Goal: Contribute content

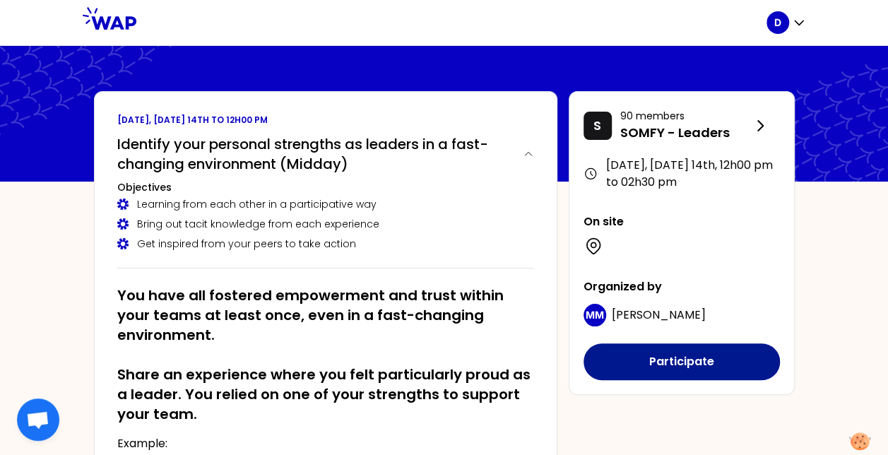
click at [688, 353] on button "Participate" at bounding box center [681, 361] width 196 height 37
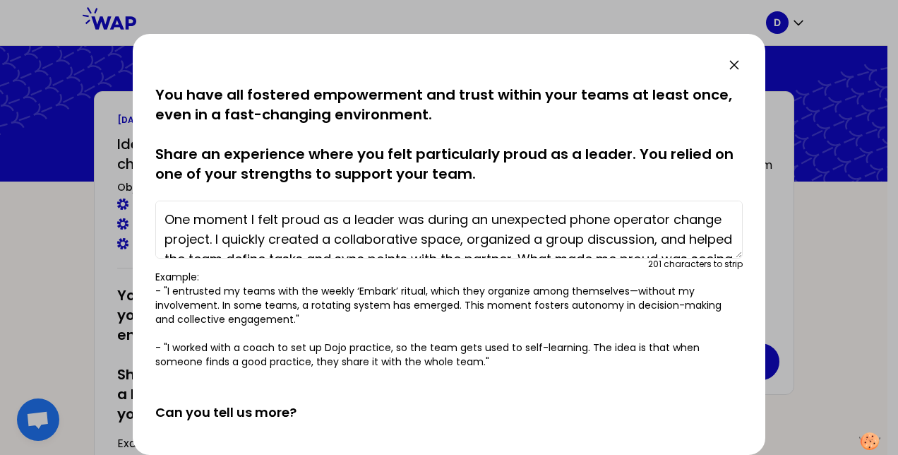
click at [731, 61] on icon at bounding box center [734, 65] width 8 height 8
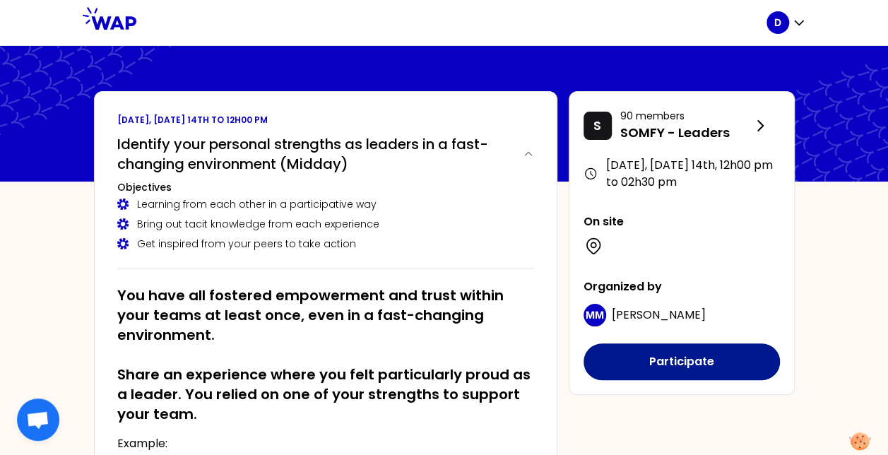
click at [691, 364] on button "Participate" at bounding box center [681, 361] width 196 height 37
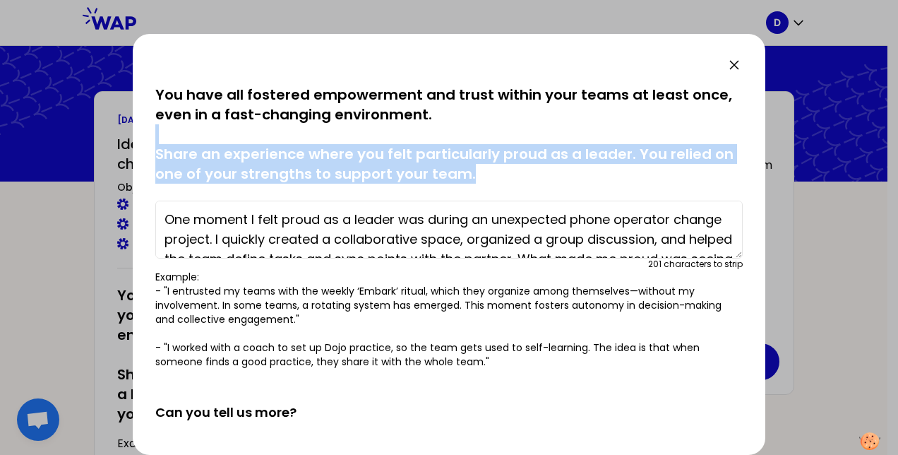
drag, startPoint x: 732, startPoint y: 129, endPoint x: 730, endPoint y: 174, distance: 45.2
click at [730, 174] on p "You have all fostered empowerment and trust within your teams at least once, ev…" at bounding box center [449, 134] width 588 height 99
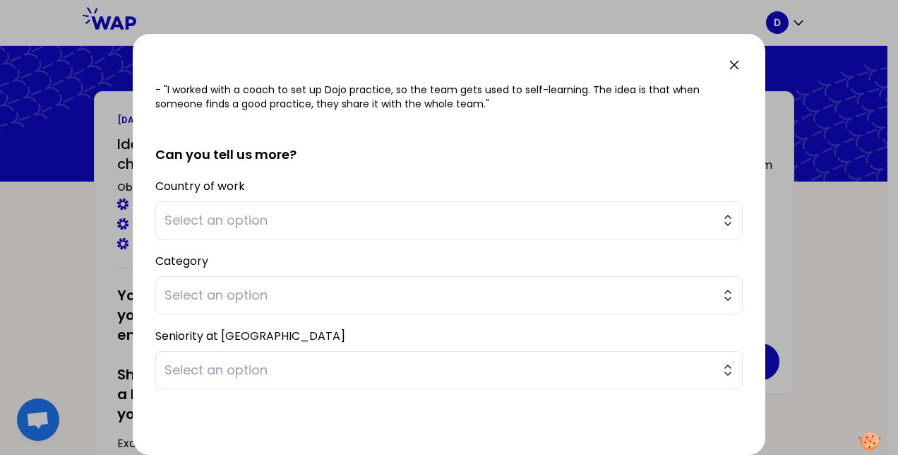
scroll to position [273, 0]
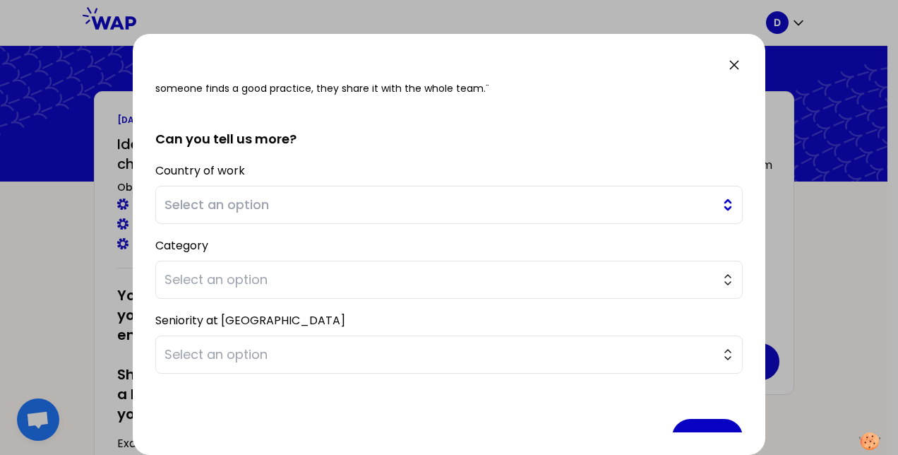
click at [322, 199] on span "Select an option" at bounding box center [440, 205] width 550 height 20
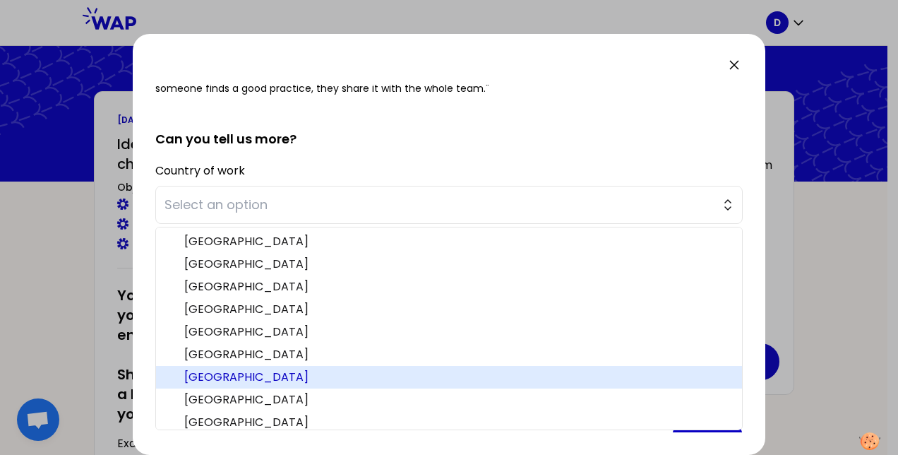
click at [246, 374] on span "[GEOGRAPHIC_DATA]" at bounding box center [457, 377] width 547 height 17
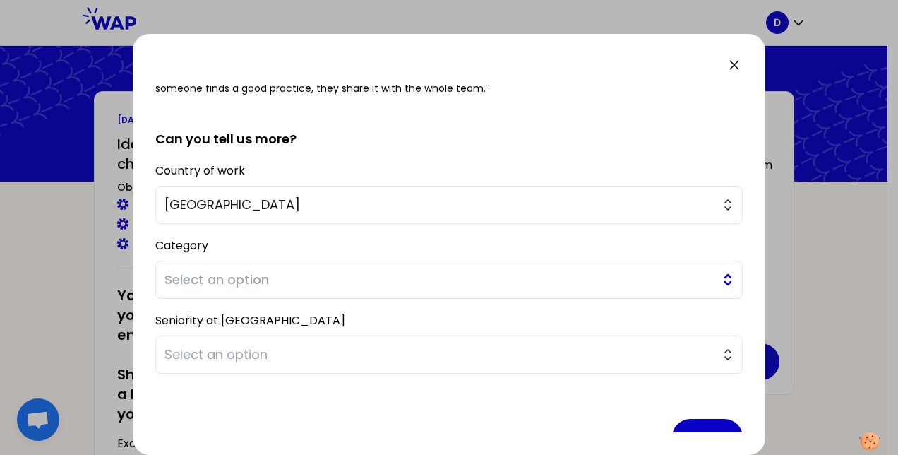
click at [304, 278] on span "Select an option" at bounding box center [440, 280] width 550 height 20
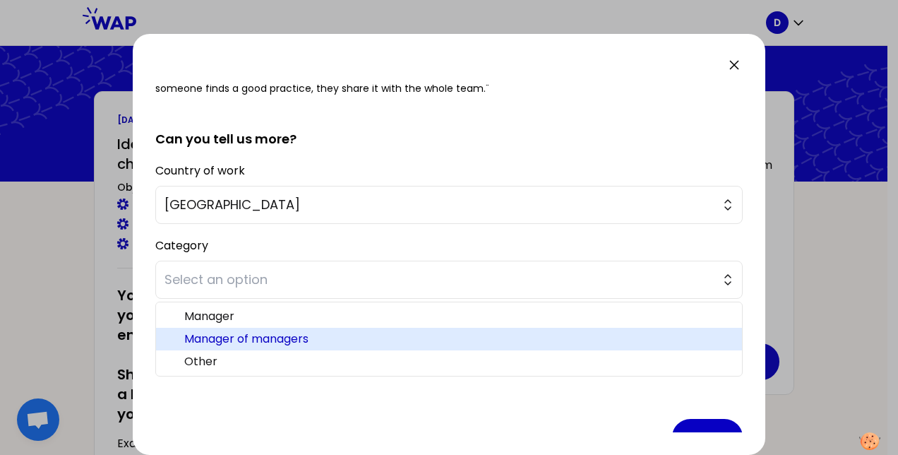
click at [287, 338] on span "Manager of managers" at bounding box center [457, 339] width 547 height 17
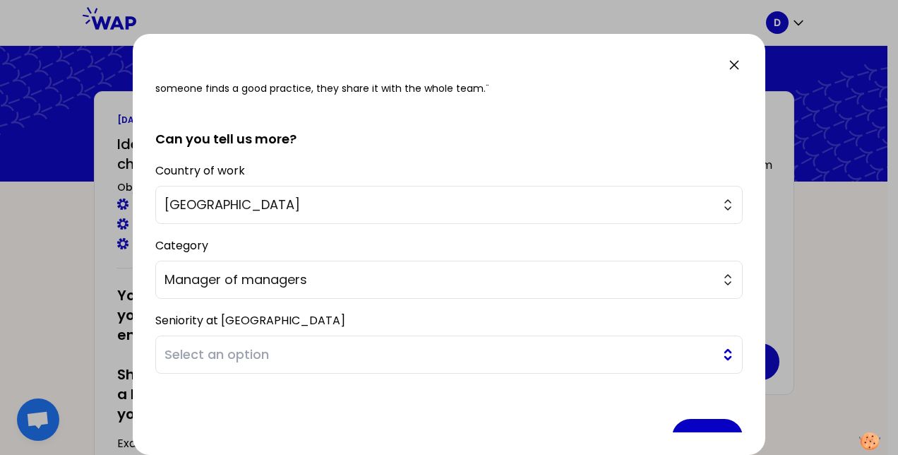
click at [280, 354] on span "Select an option" at bounding box center [440, 355] width 550 height 20
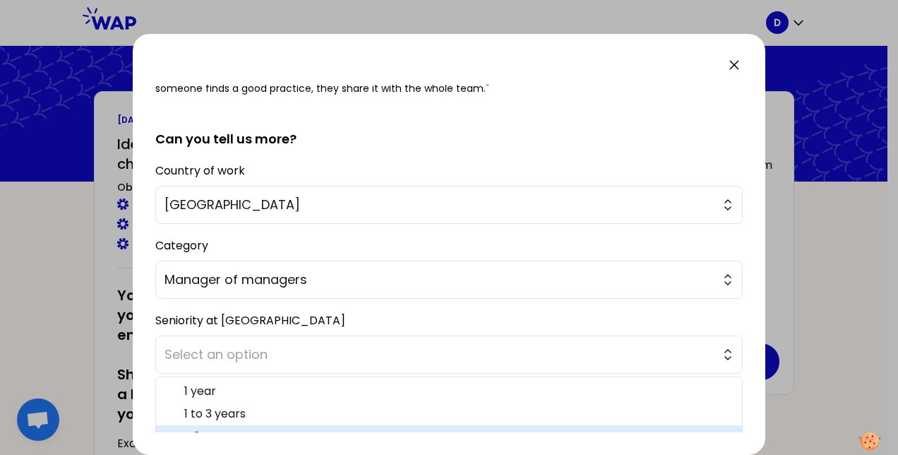
scroll to position [306, 0]
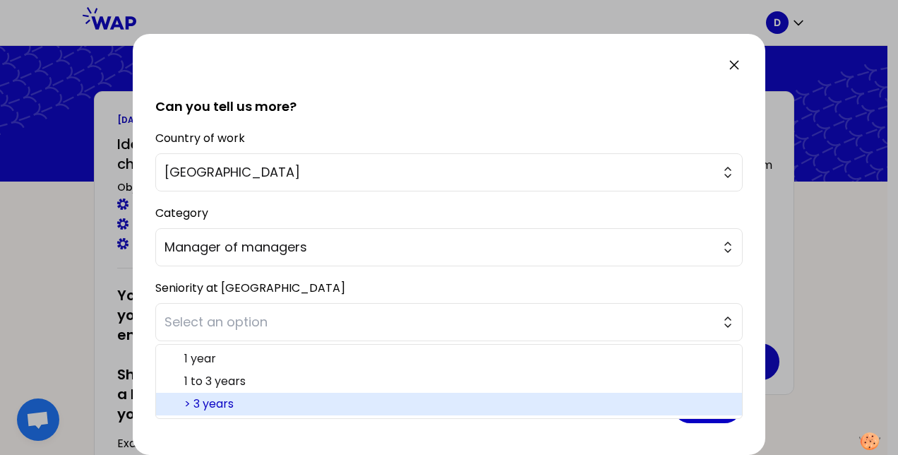
click at [263, 403] on span "> 3 years" at bounding box center [457, 404] width 547 height 17
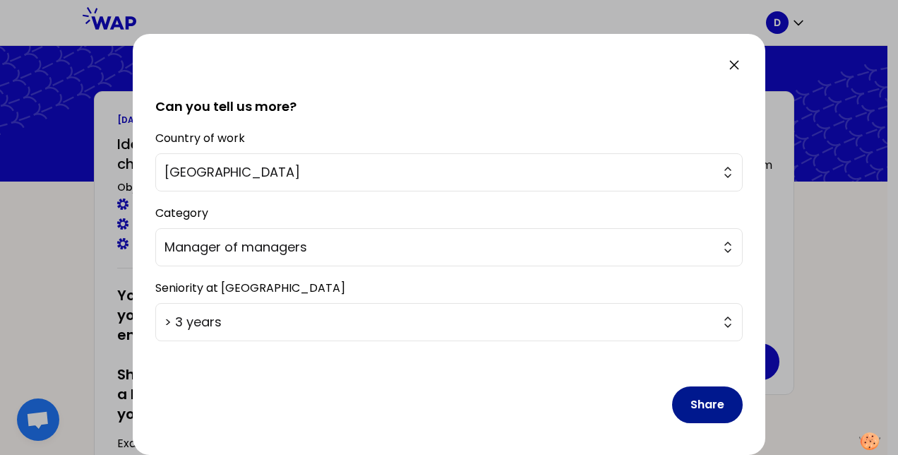
click at [700, 399] on button "Share" at bounding box center [707, 404] width 71 height 37
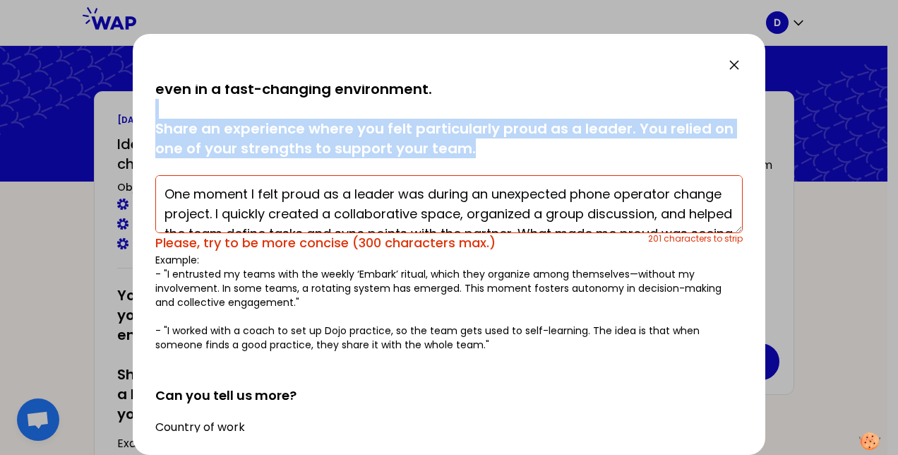
scroll to position [0, 0]
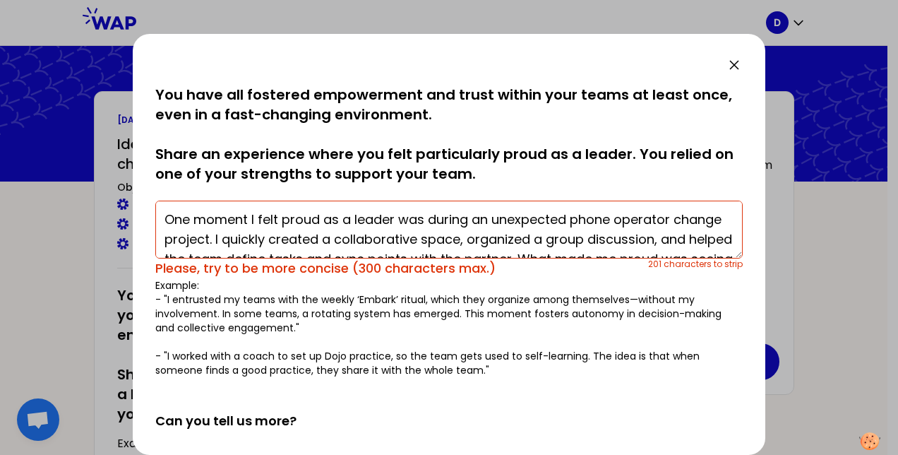
click at [590, 120] on p "You have all fostered empowerment and trust within your teams at least once, ev…" at bounding box center [449, 134] width 588 height 99
drag, startPoint x: 338, startPoint y: 240, endPoint x: 155, endPoint y: 195, distance: 187.8
click at [155, 195] on div "One moment I felt proud as a leader was during an unexpected phone operator cha…" at bounding box center [449, 236] width 588 height 83
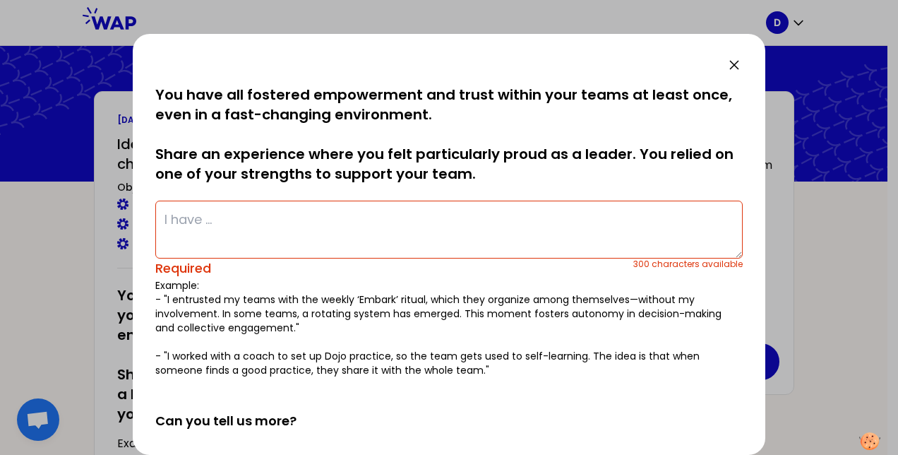
click at [739, 68] on icon at bounding box center [734, 65] width 17 height 17
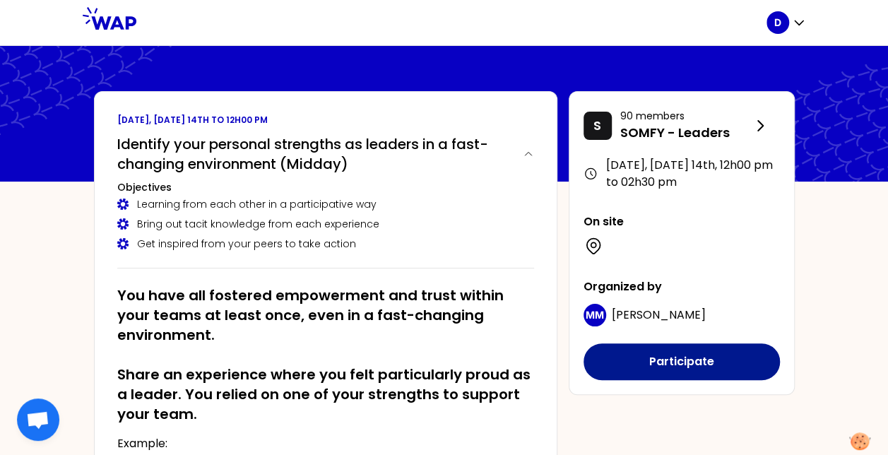
click at [689, 364] on button "Participate" at bounding box center [681, 361] width 196 height 37
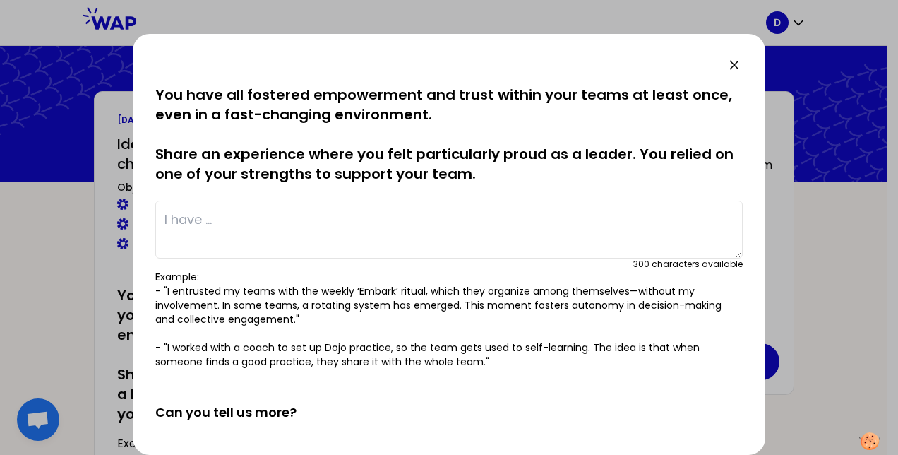
click at [193, 221] on textarea at bounding box center [449, 230] width 588 height 58
paste textarea "One moment I felt proud as a leader was during an unexpected phone operator cha…"
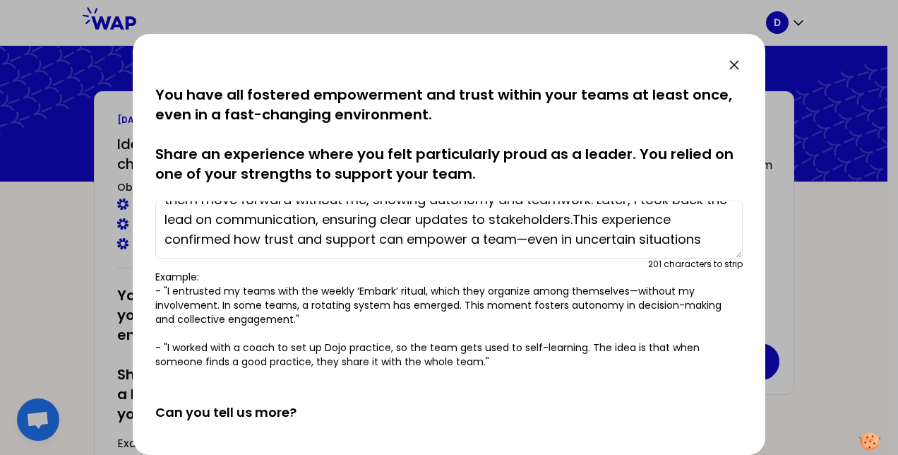
scroll to position [99, 0]
drag, startPoint x: 172, startPoint y: 238, endPoint x: 299, endPoint y: 275, distance: 132.5
click at [299, 275] on div "saved You have all fostered empowerment and trust within your teams at least on…" at bounding box center [449, 227] width 588 height 284
click at [387, 250] on textarea "One moment I felt proud as a leader was during an unexpected phone operator cha…" at bounding box center [449, 230] width 588 height 58
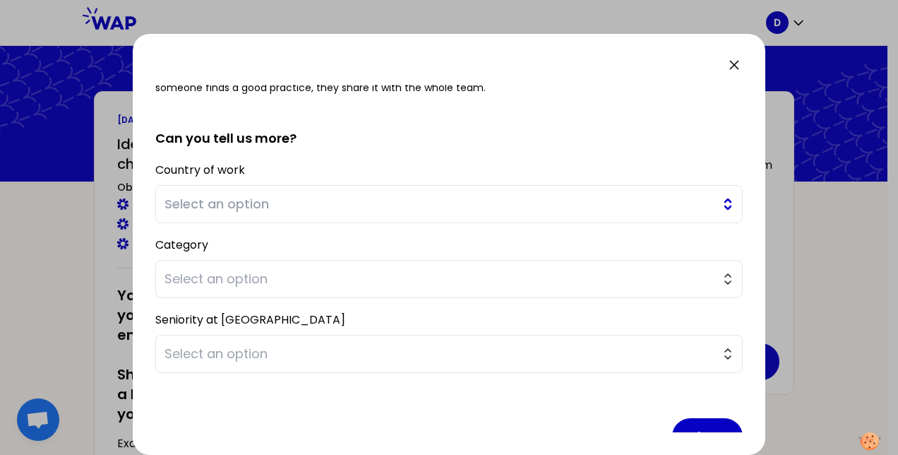
scroll to position [306, 0]
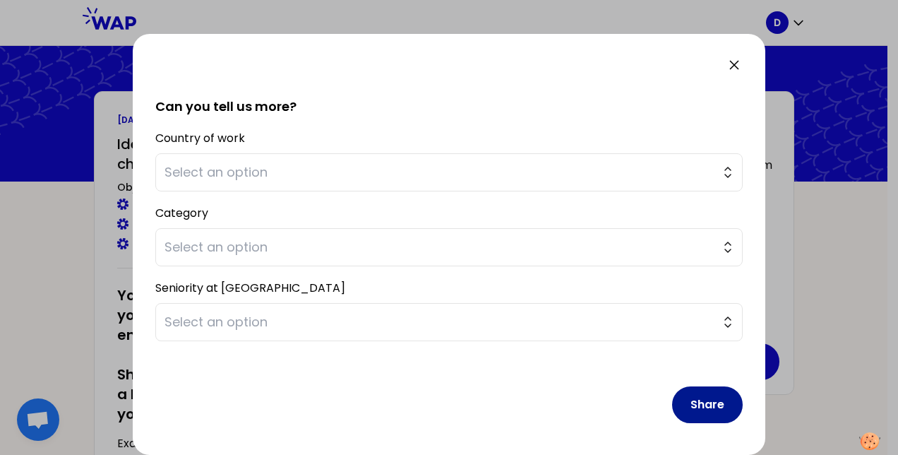
type textarea "One moment I felt proud as a leader was during an unexpected phone operator cha…"
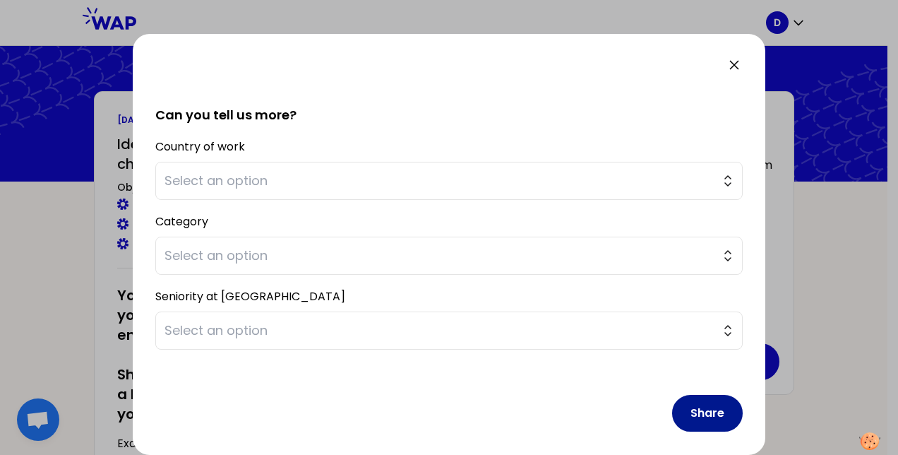
scroll to position [314, 0]
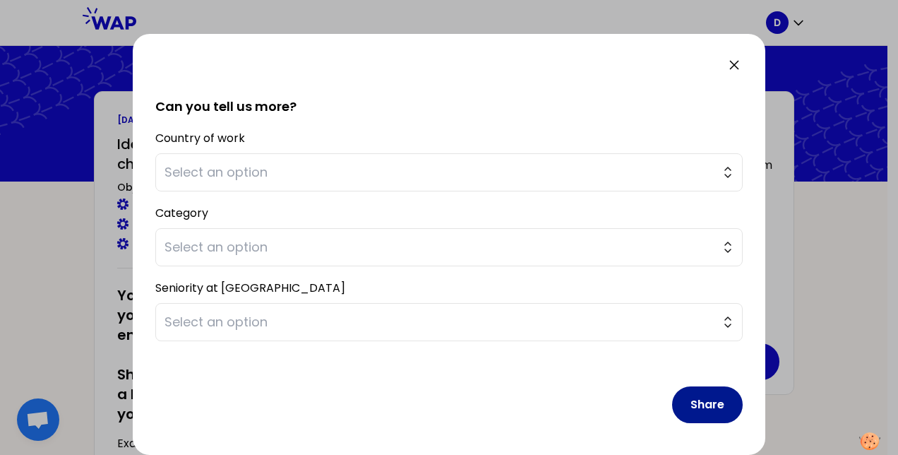
click at [701, 401] on button "Share" at bounding box center [707, 404] width 71 height 37
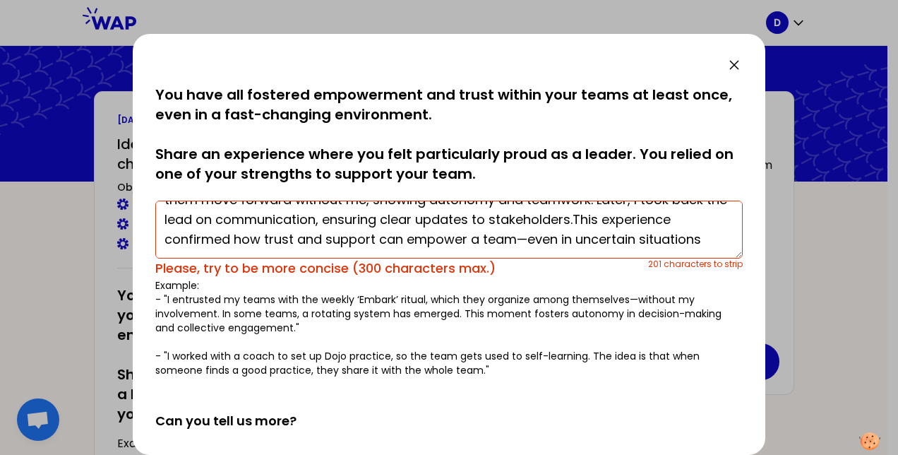
scroll to position [212, 0]
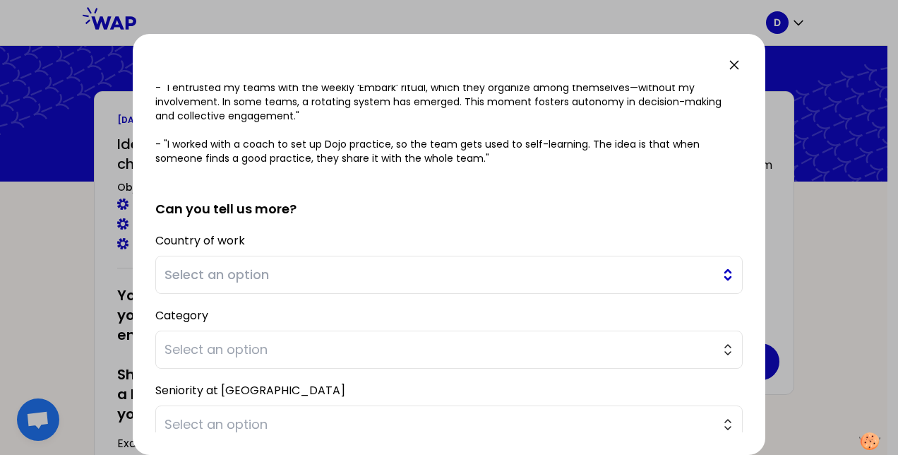
click at [354, 273] on span "Select an option" at bounding box center [440, 275] width 550 height 20
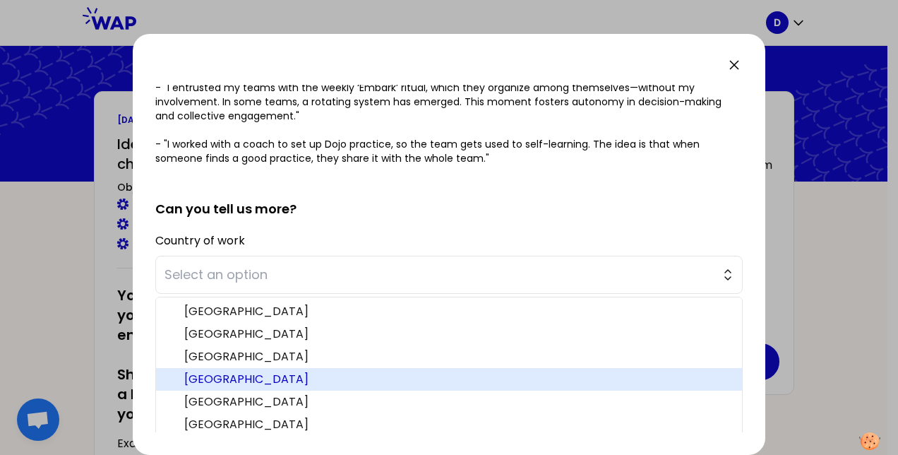
scroll to position [71, 0]
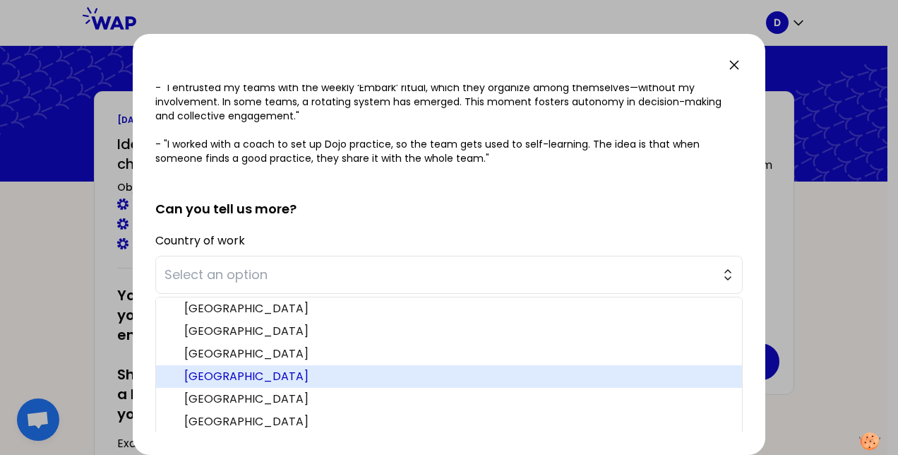
click at [307, 372] on span "[GEOGRAPHIC_DATA]" at bounding box center [457, 376] width 547 height 17
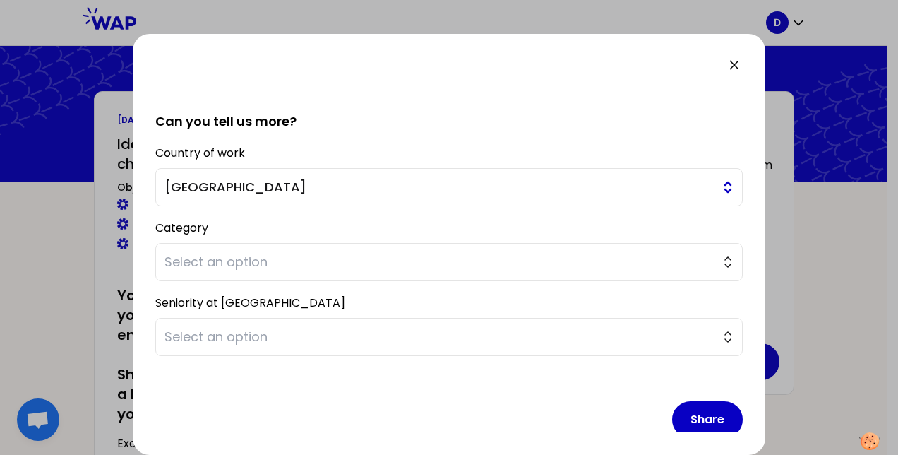
scroll to position [314, 0]
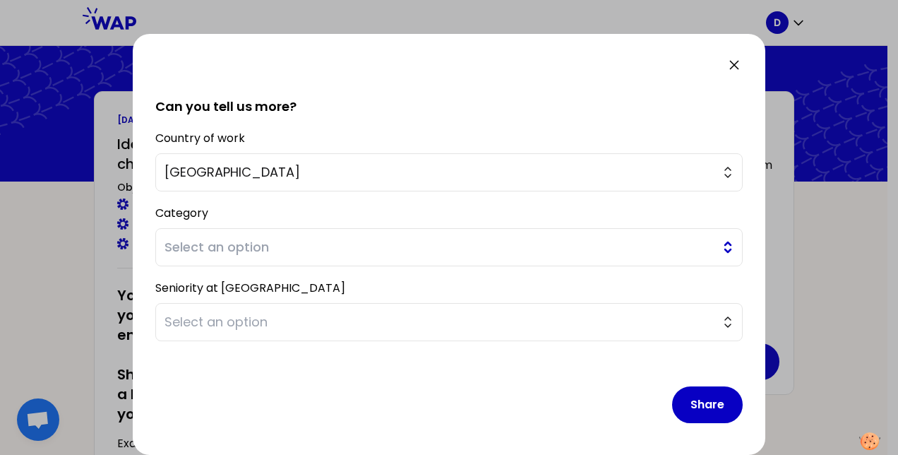
click at [366, 243] on span "Select an option" at bounding box center [440, 247] width 550 height 20
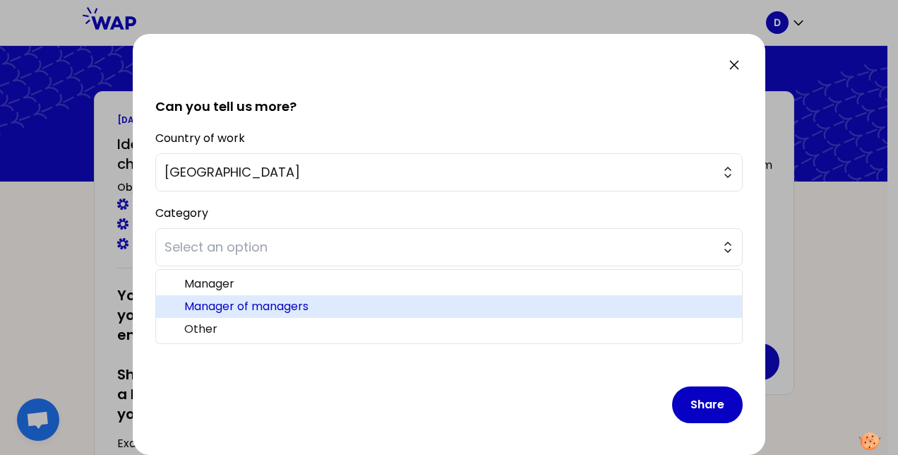
click at [343, 311] on span "Manager of managers" at bounding box center [457, 306] width 547 height 17
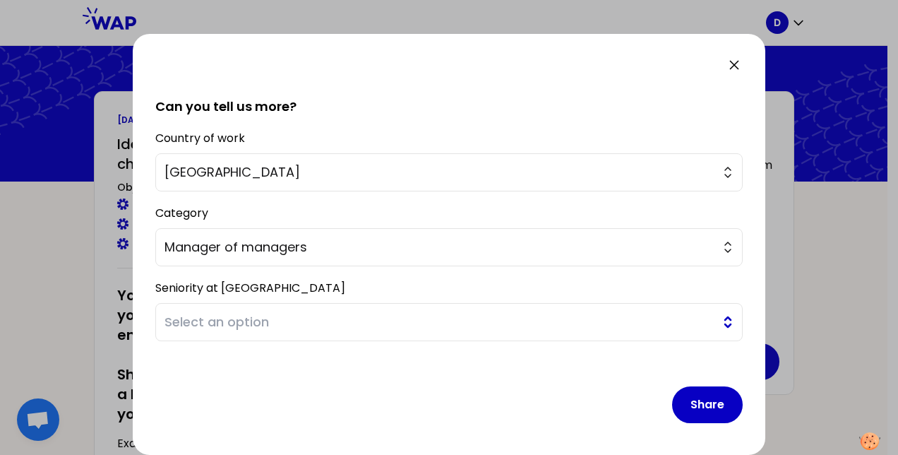
click at [336, 309] on button "Select an option" at bounding box center [449, 322] width 588 height 38
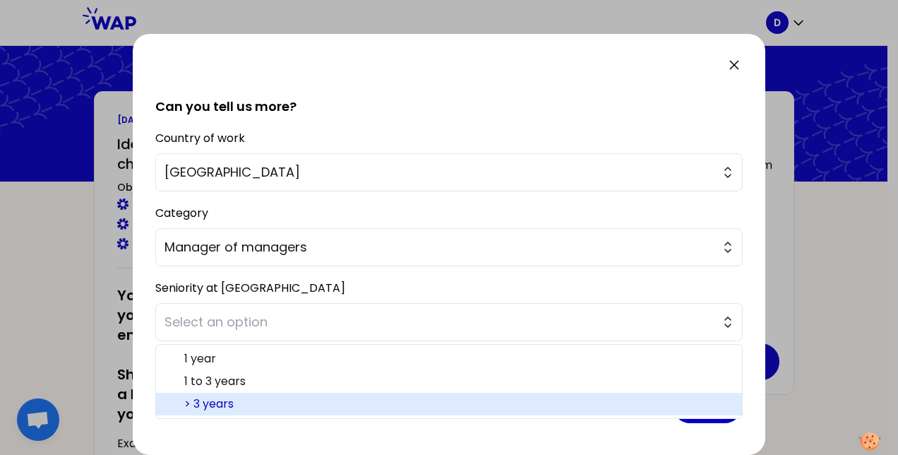
click at [307, 404] on span "> 3 years" at bounding box center [457, 404] width 547 height 17
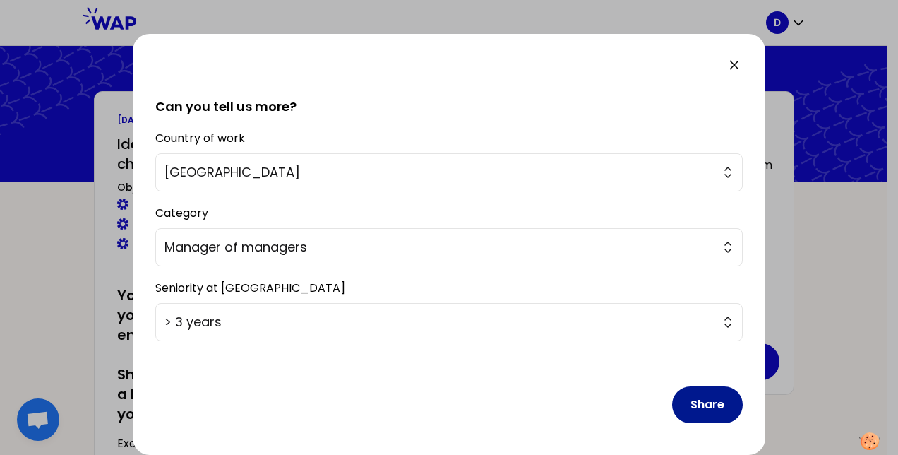
click at [703, 398] on button "Share" at bounding box center [707, 404] width 71 height 37
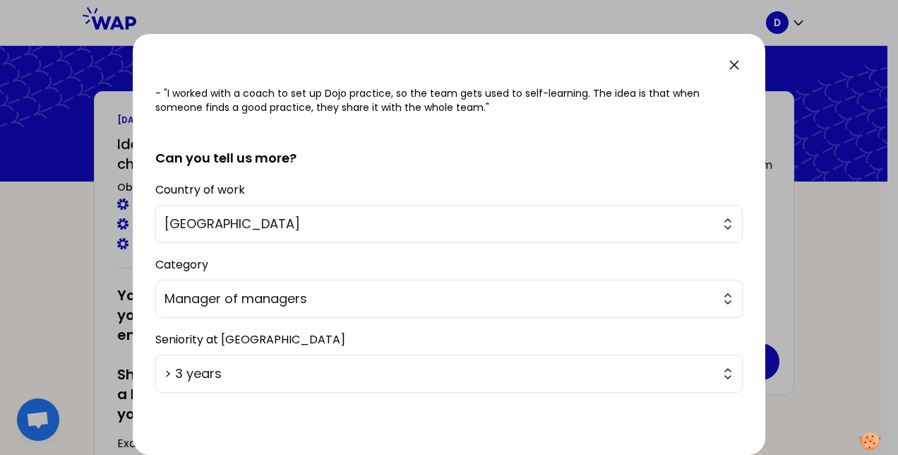
scroll to position [283, 0]
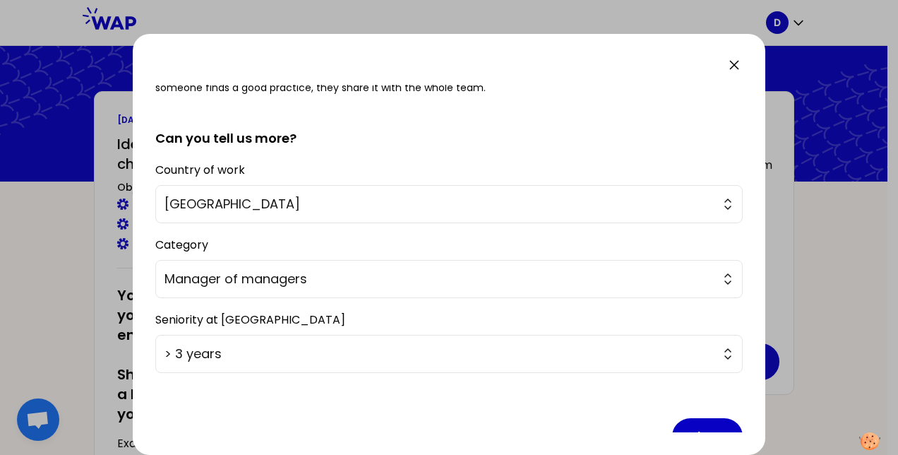
click at [736, 63] on icon at bounding box center [734, 65] width 8 height 8
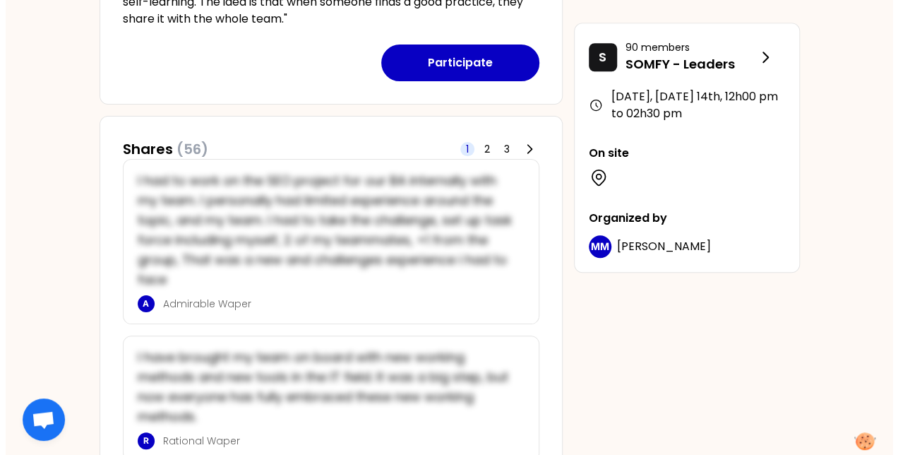
scroll to position [565, 0]
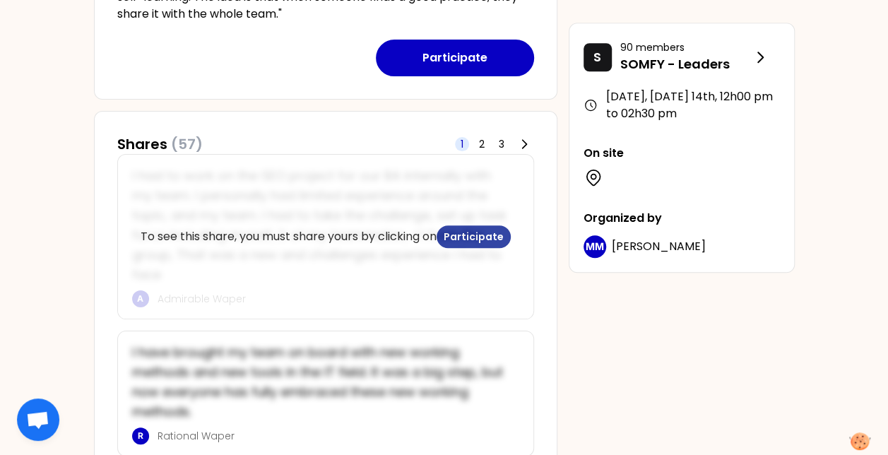
click at [486, 233] on button "Participate" at bounding box center [473, 236] width 74 height 23
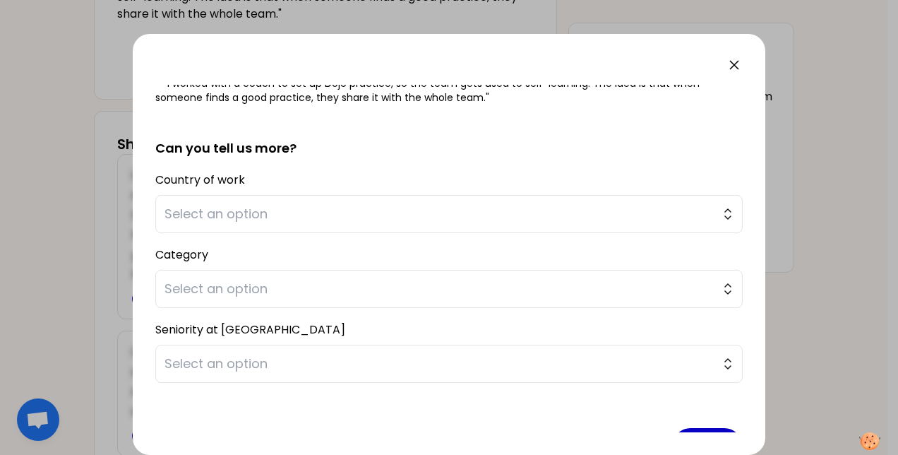
scroll to position [306, 0]
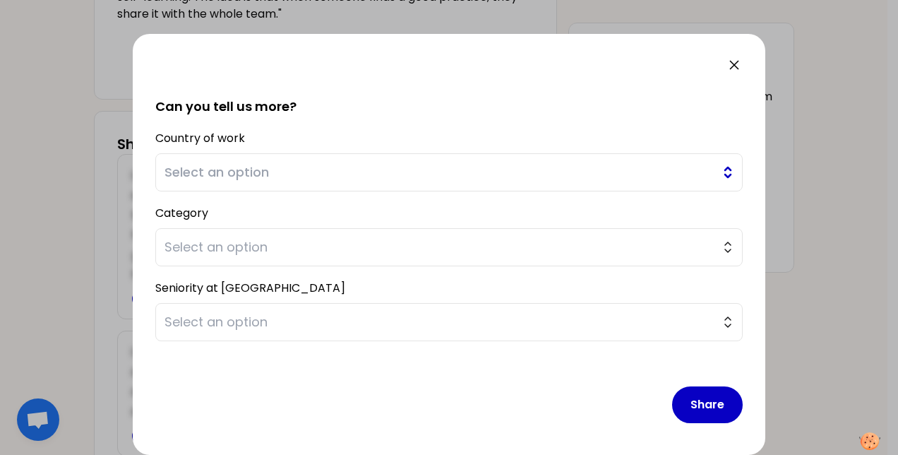
click at [285, 174] on span "Select an option" at bounding box center [440, 172] width 550 height 20
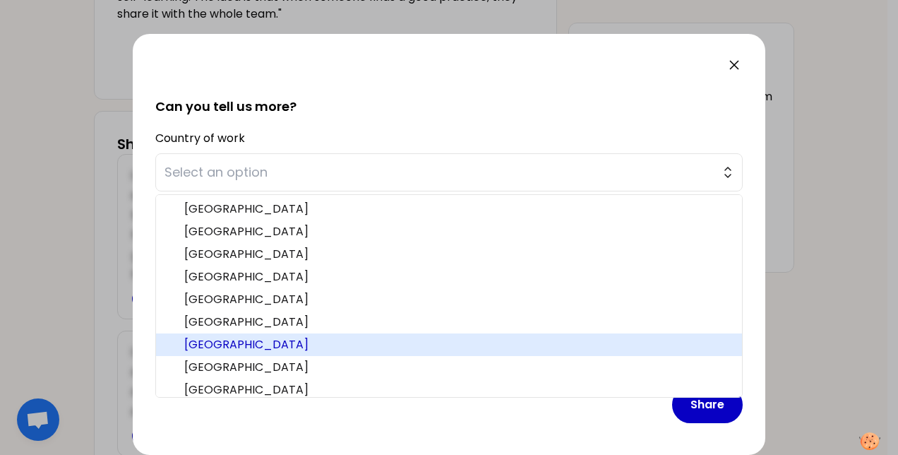
click at [278, 345] on span "[GEOGRAPHIC_DATA]" at bounding box center [457, 344] width 547 height 17
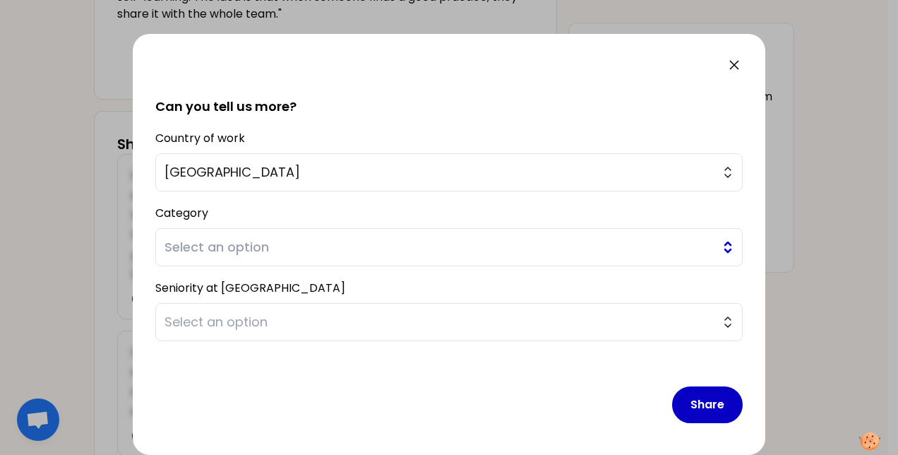
click at [280, 242] on span "Select an option" at bounding box center [440, 247] width 550 height 20
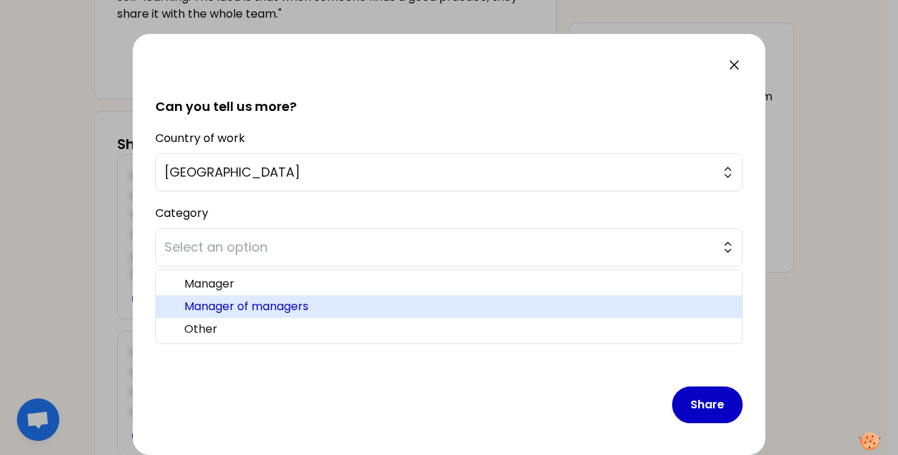
click at [287, 307] on span "Manager of managers" at bounding box center [457, 306] width 547 height 17
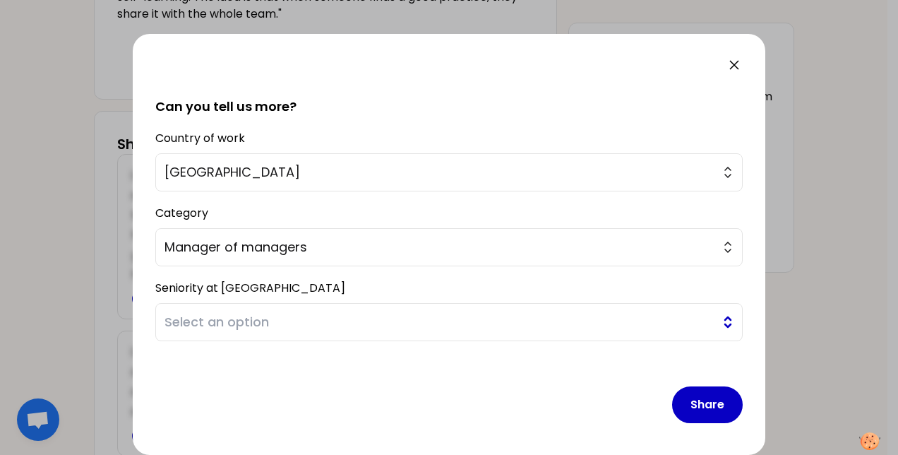
click at [326, 312] on span "Select an option" at bounding box center [440, 322] width 550 height 20
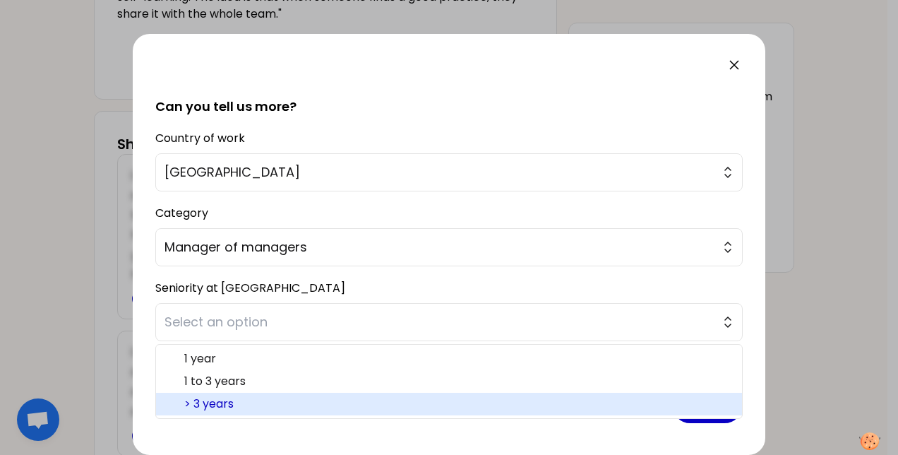
click at [307, 400] on span "> 3 years" at bounding box center [457, 404] width 547 height 17
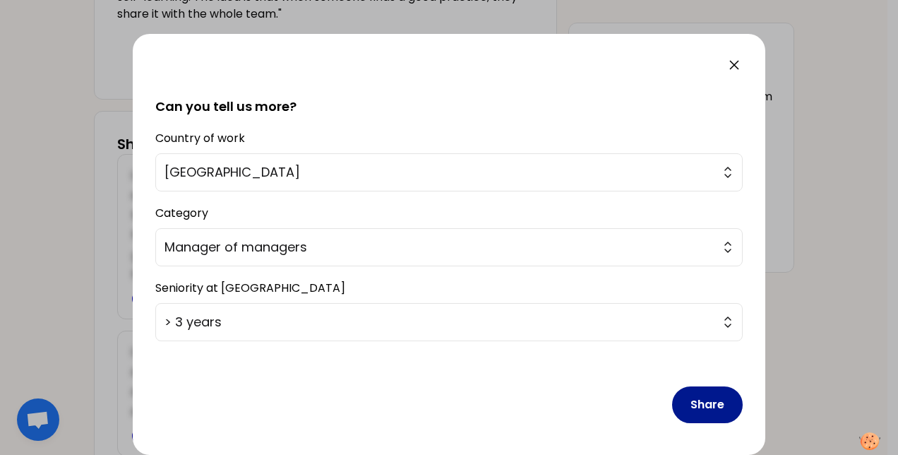
click at [700, 403] on button "Share" at bounding box center [707, 404] width 71 height 37
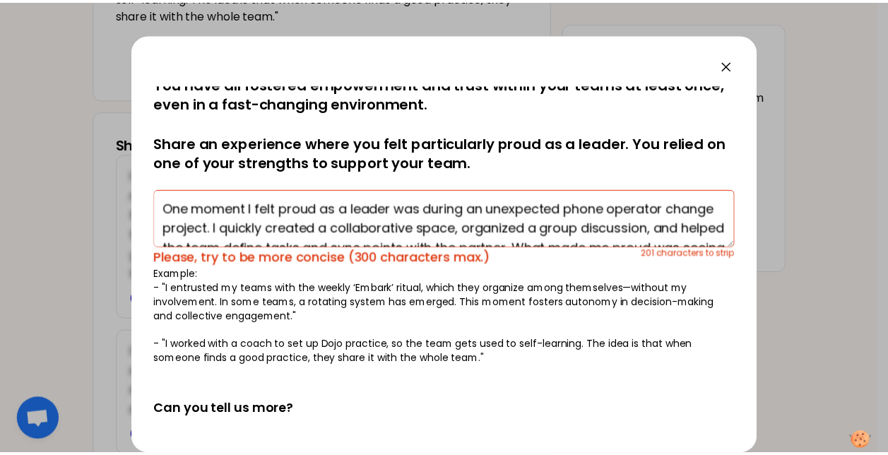
scroll to position [0, 0]
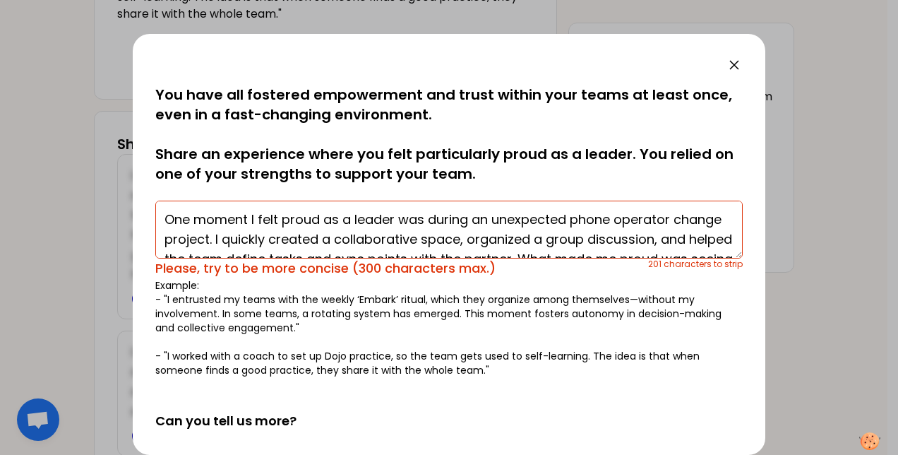
click at [734, 62] on icon at bounding box center [734, 65] width 17 height 17
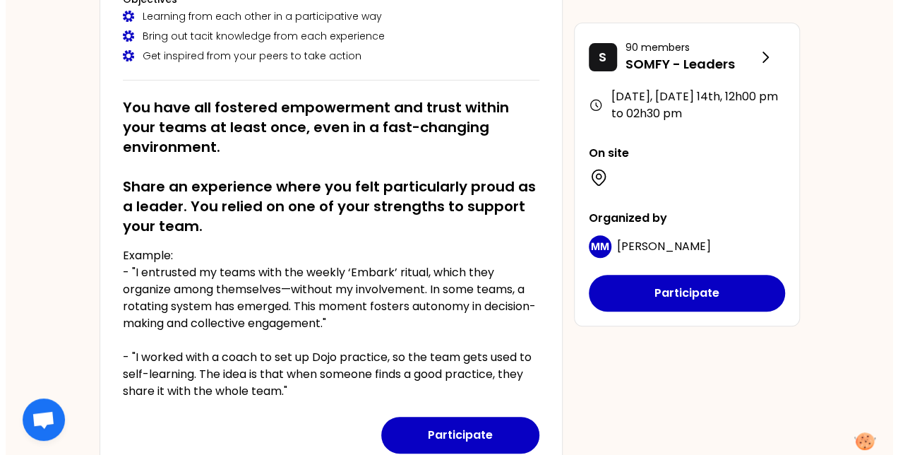
scroll to position [71, 0]
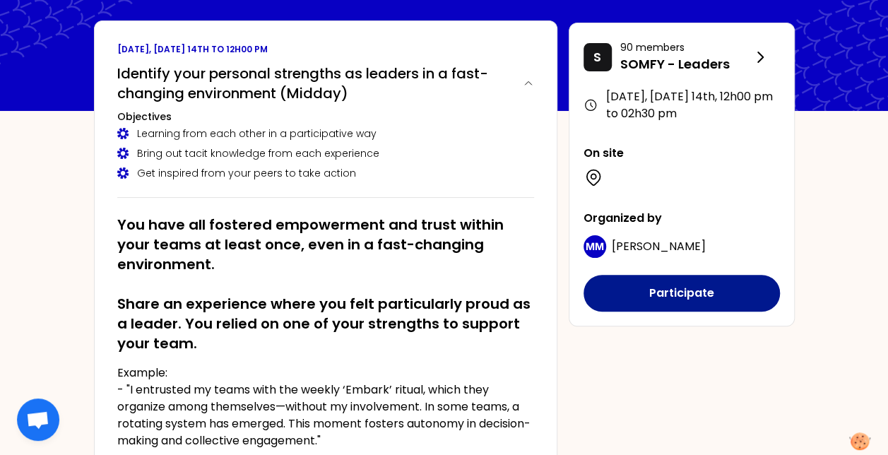
click at [696, 297] on button "Participate" at bounding box center [681, 293] width 196 height 37
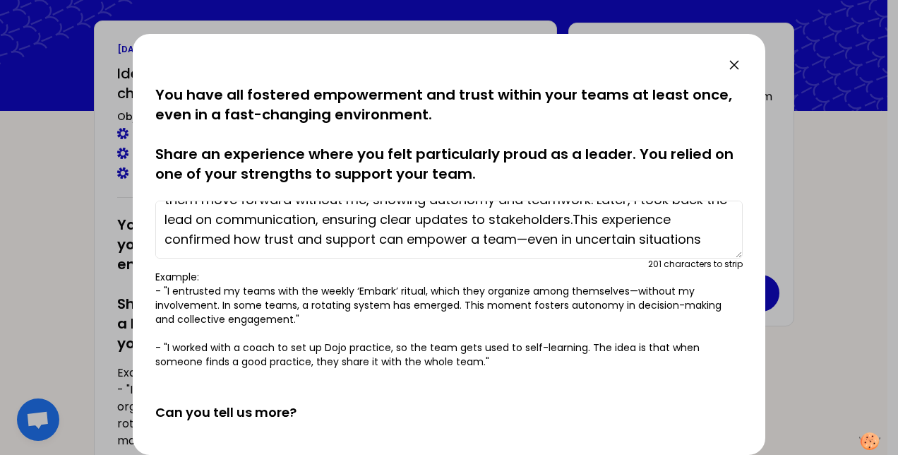
scroll to position [99, 0]
drag, startPoint x: 226, startPoint y: 239, endPoint x: 598, endPoint y: 249, distance: 371.7
click at [598, 249] on textarea "One moment I felt proud as a leader was during an unexpected phone operator cha…" at bounding box center [449, 230] width 588 height 58
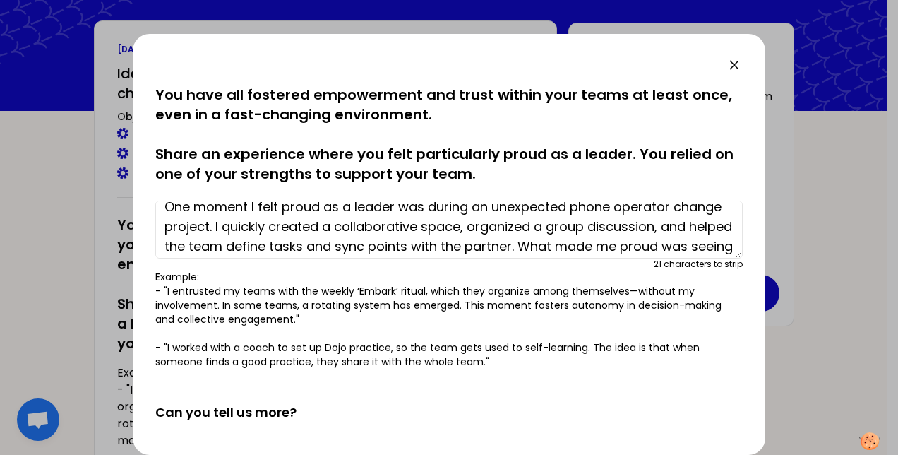
scroll to position [0, 0]
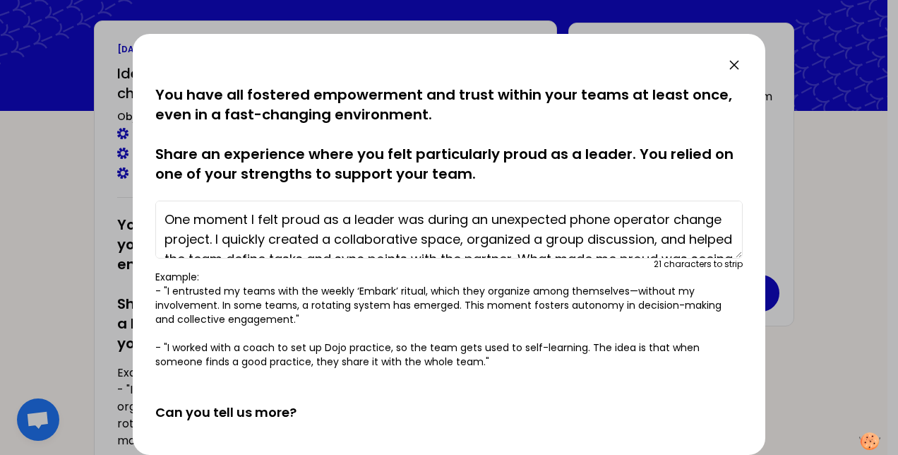
drag, startPoint x: 321, startPoint y: 218, endPoint x: 127, endPoint y: 216, distance: 193.5
click at [127, 216] on div "saved You have all fostered empowerment and trust within your teams at least on…" at bounding box center [449, 227] width 898 height 455
drag, startPoint x: 394, startPoint y: 218, endPoint x: 145, endPoint y: 217, distance: 248.6
click at [145, 217] on div "saved You have all fostered empowerment and trust within your teams at least on…" at bounding box center [449, 244] width 633 height 421
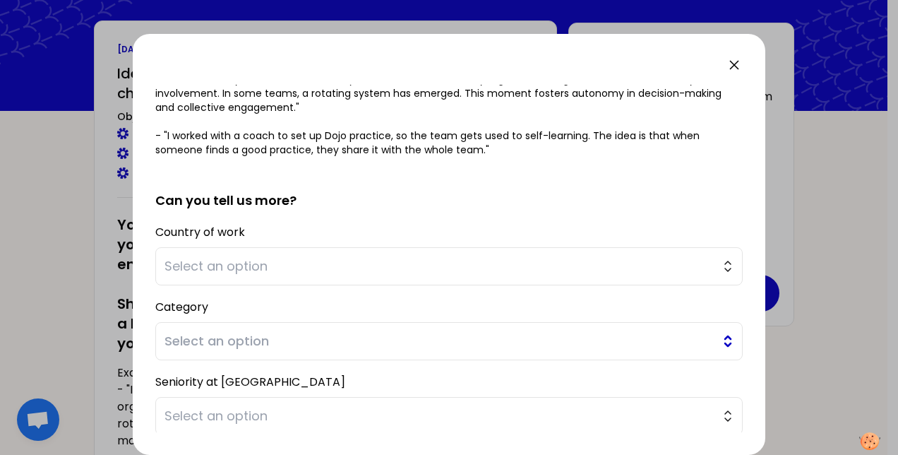
scroll to position [283, 0]
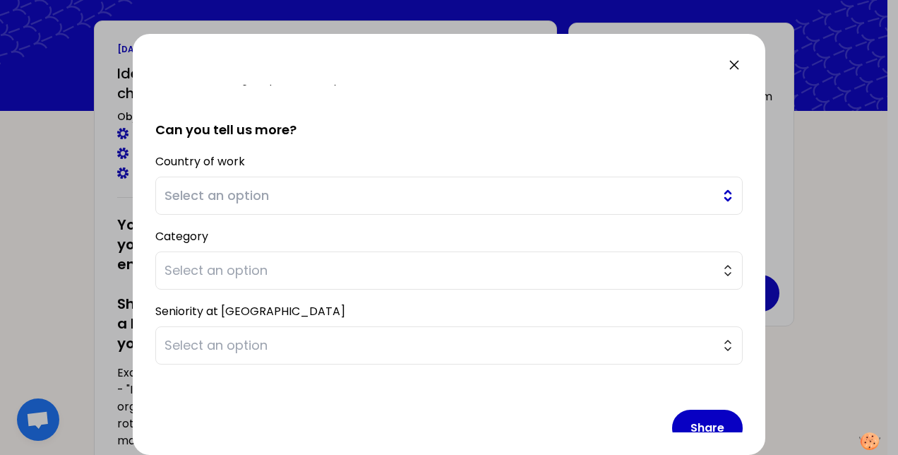
type textarea "It was during an unexpected phone operator change project. I quickly created a …"
click at [340, 191] on span "Select an option" at bounding box center [440, 196] width 550 height 20
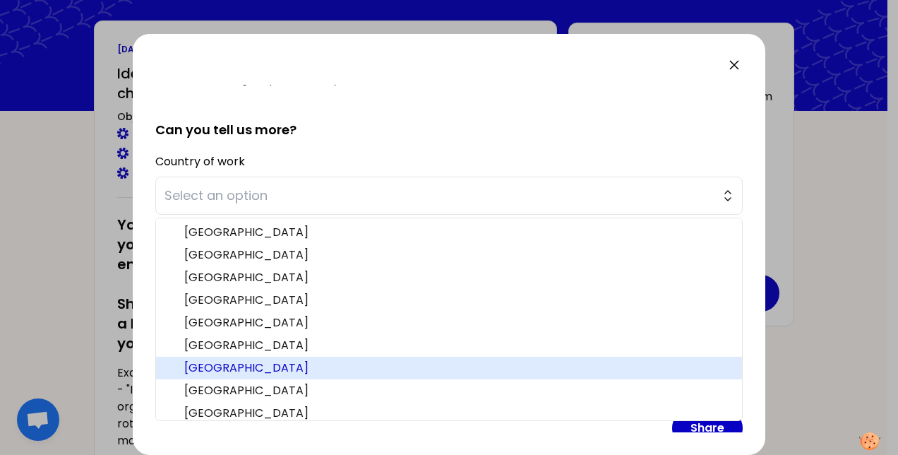
click at [277, 362] on span "[GEOGRAPHIC_DATA]" at bounding box center [457, 368] width 547 height 17
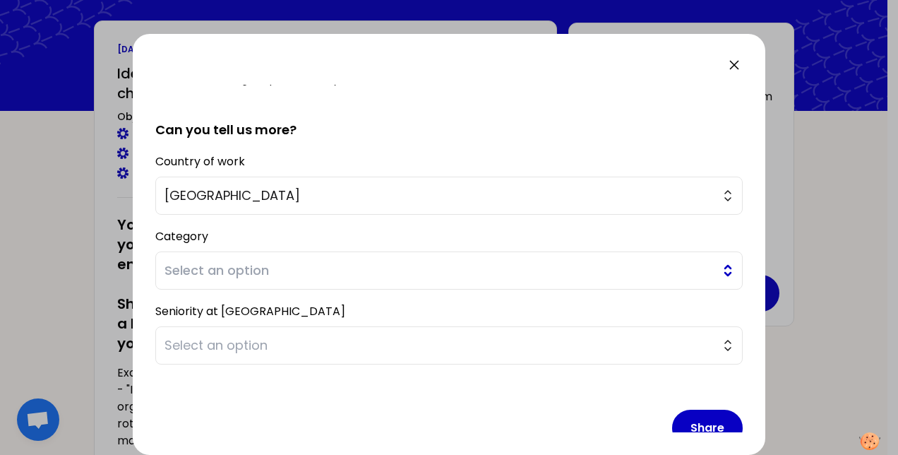
click at [310, 267] on span "Select an option" at bounding box center [440, 271] width 550 height 20
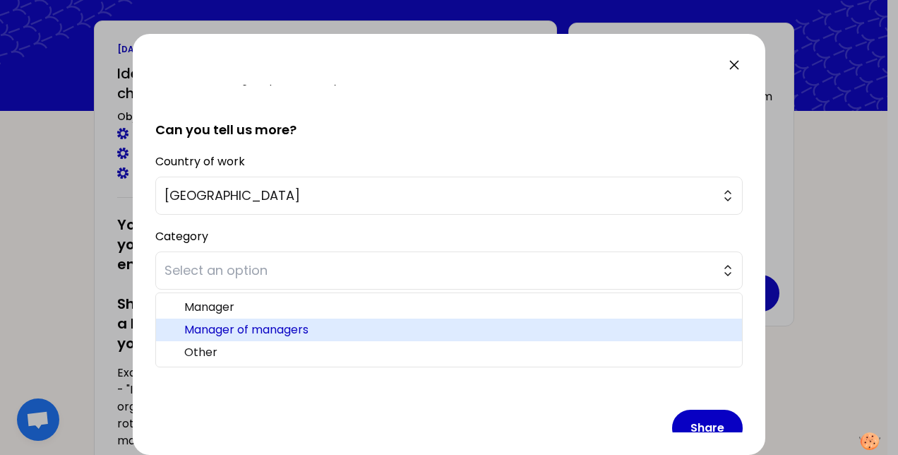
click at [304, 330] on span "Manager of managers" at bounding box center [457, 329] width 547 height 17
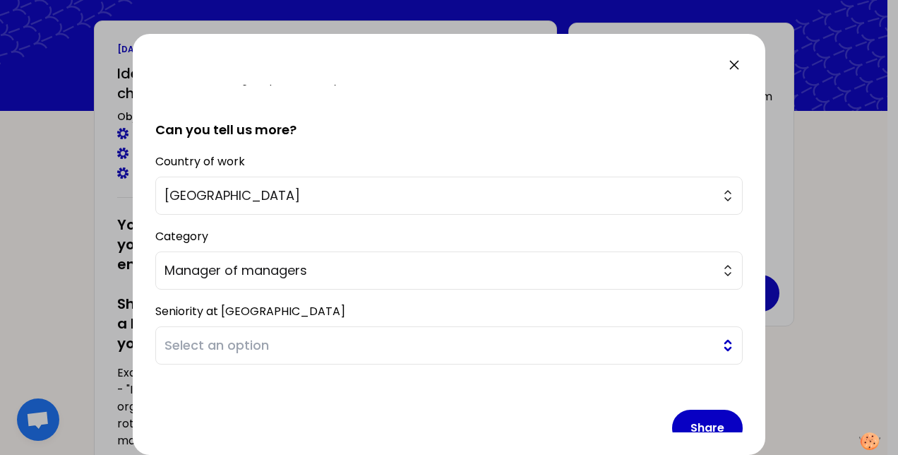
click at [290, 344] on span "Select an option" at bounding box center [440, 345] width 550 height 20
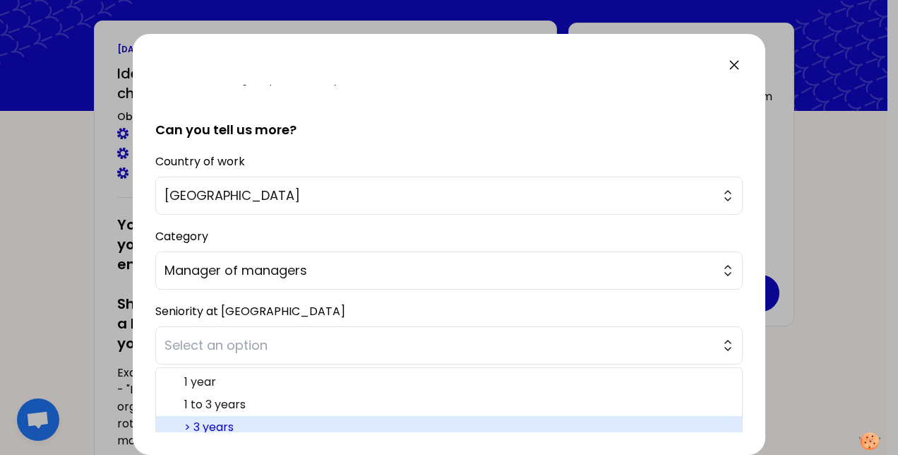
drag, startPoint x: 270, startPoint y: 418, endPoint x: 357, endPoint y: 400, distance: 89.5
click at [270, 419] on span "> 3 years" at bounding box center [457, 427] width 547 height 17
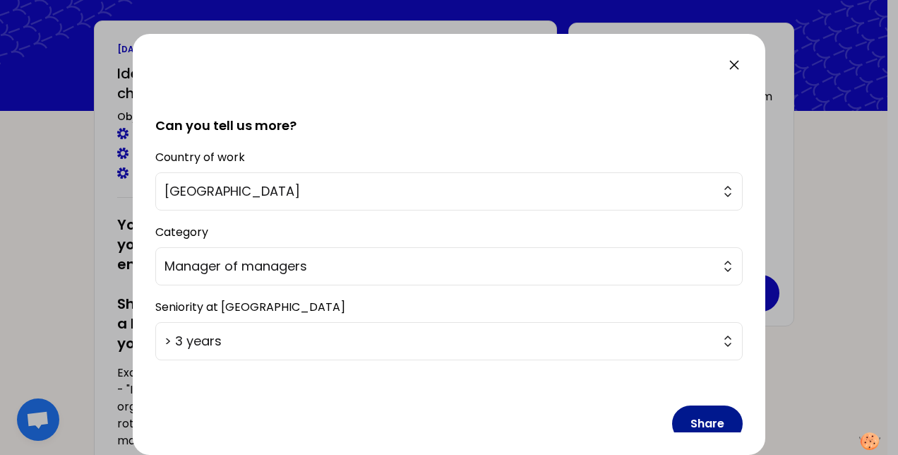
click at [691, 412] on button "Share" at bounding box center [707, 423] width 71 height 37
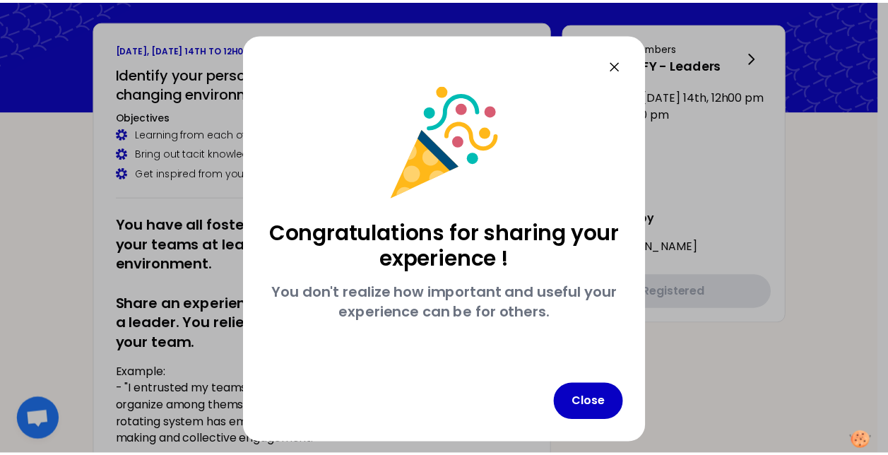
scroll to position [0, 0]
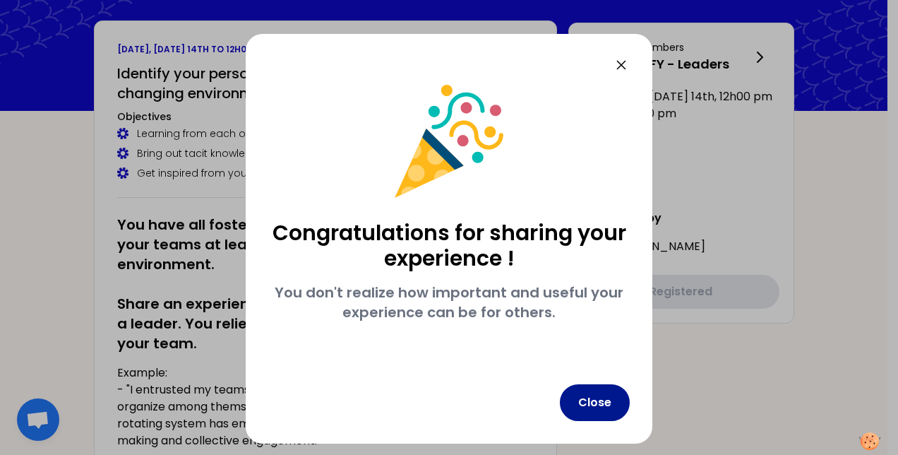
click at [596, 405] on button "Close" at bounding box center [595, 402] width 70 height 37
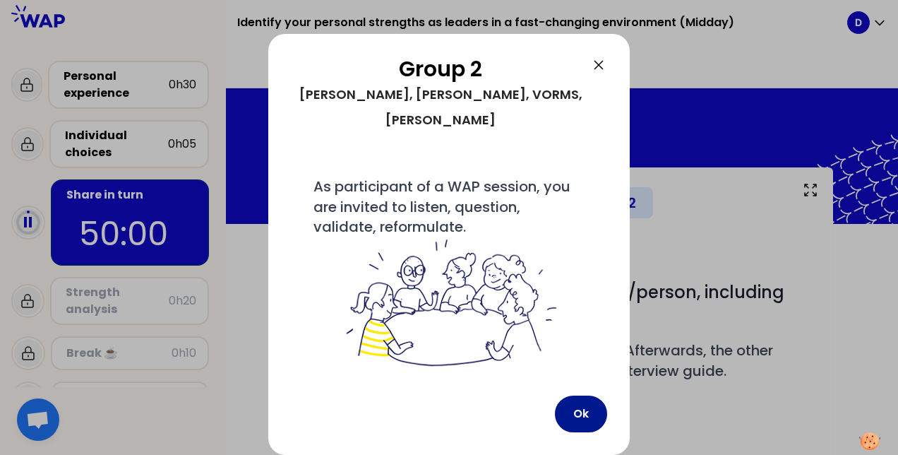
click at [590, 413] on button "Ok" at bounding box center [581, 414] width 52 height 37
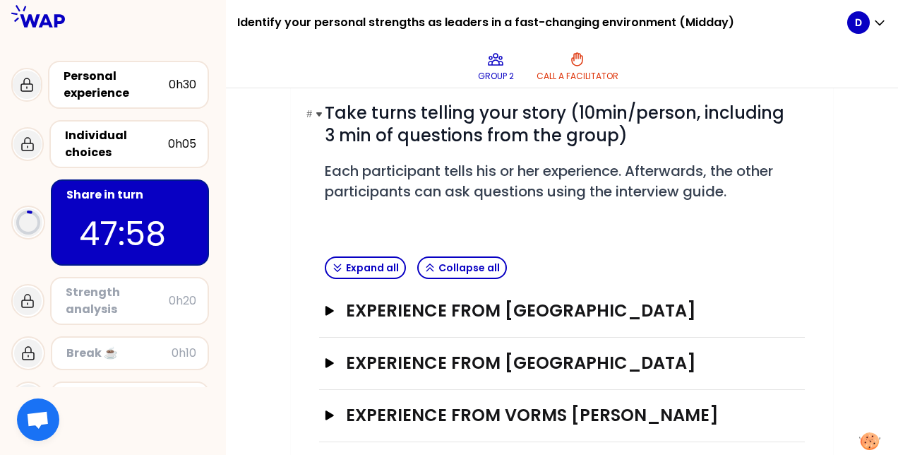
scroll to position [212, 0]
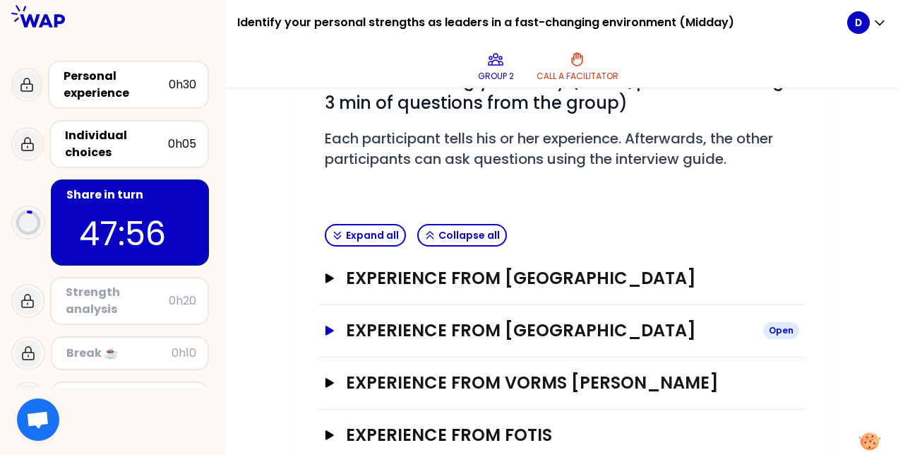
click at [330, 326] on icon "button" at bounding box center [330, 330] width 8 height 9
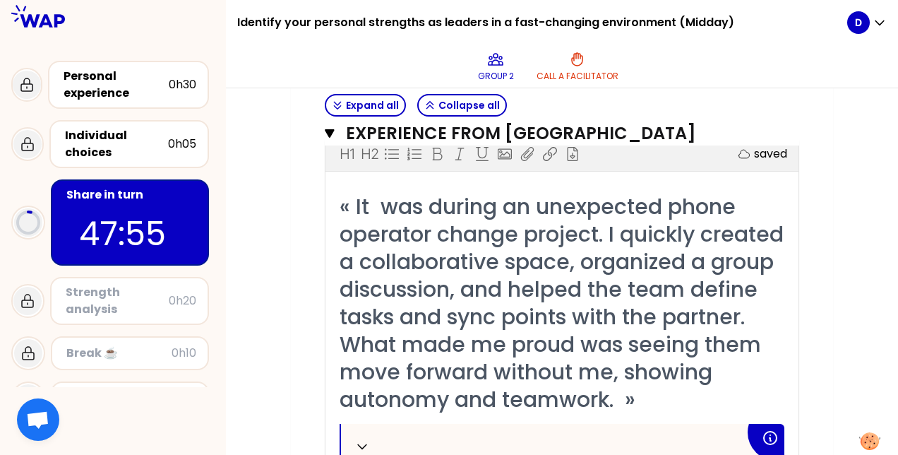
scroll to position [424, 0]
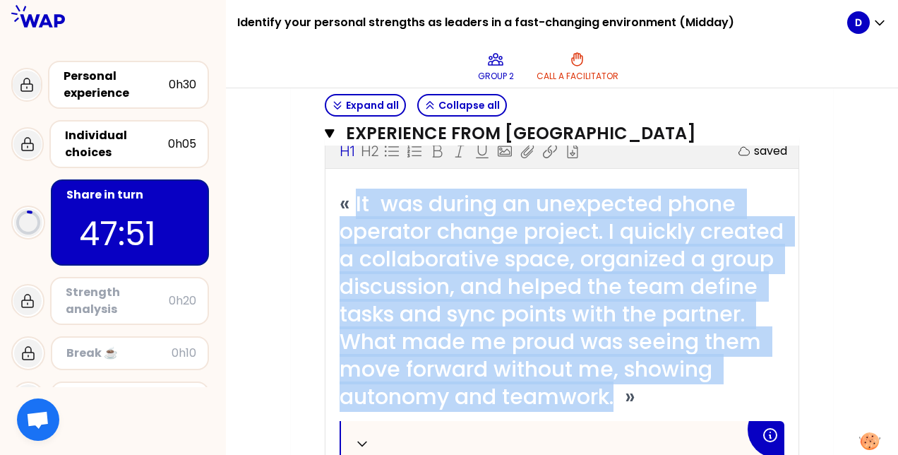
drag, startPoint x: 355, startPoint y: 202, endPoint x: 713, endPoint y: 399, distance: 409.4
click at [713, 399] on span "« It was during an unexpected phone operator change project. I quickly created …" at bounding box center [565, 300] width 450 height 223
copy span "It was during an unexpected phone operator change project. I quickly created a …"
